Goal: Information Seeking & Learning: Learn about a topic

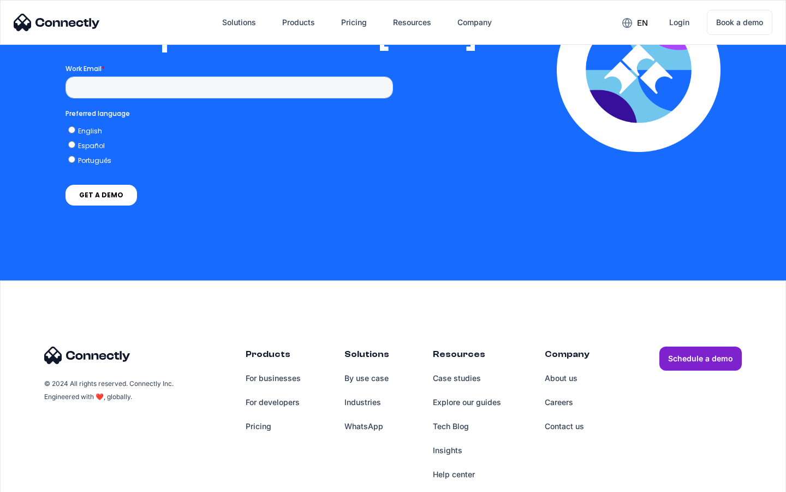
scroll to position [2222, 0]
